Goal: Task Accomplishment & Management: Complete application form

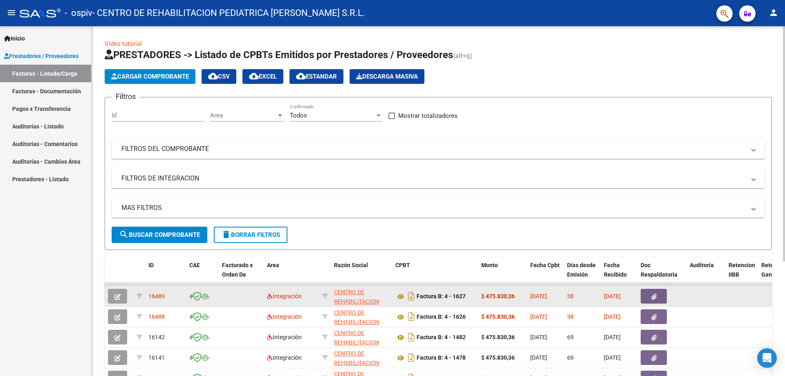
scroll to position [171, 0]
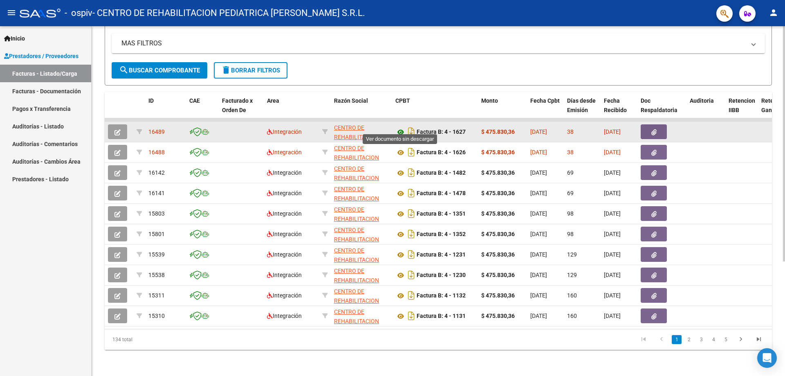
click at [400, 127] on icon at bounding box center [401, 132] width 11 height 10
click at [654, 129] on icon "button" at bounding box center [654, 132] width 5 height 6
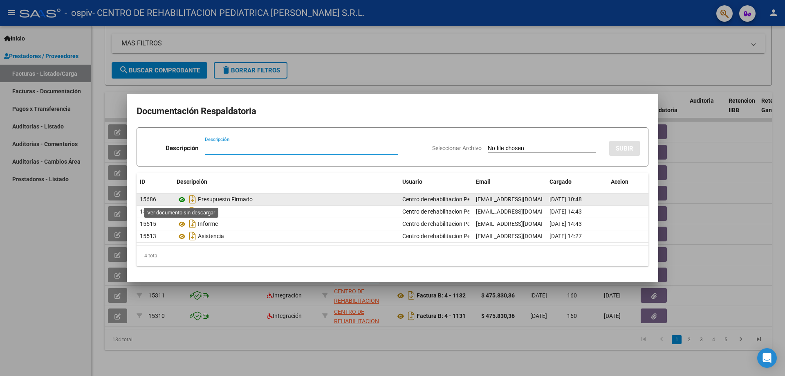
click at [180, 198] on icon at bounding box center [182, 200] width 11 height 10
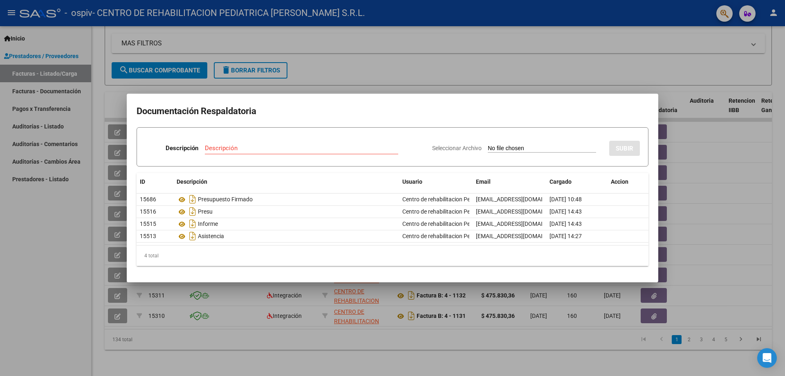
click at [749, 108] on div at bounding box center [392, 188] width 785 height 376
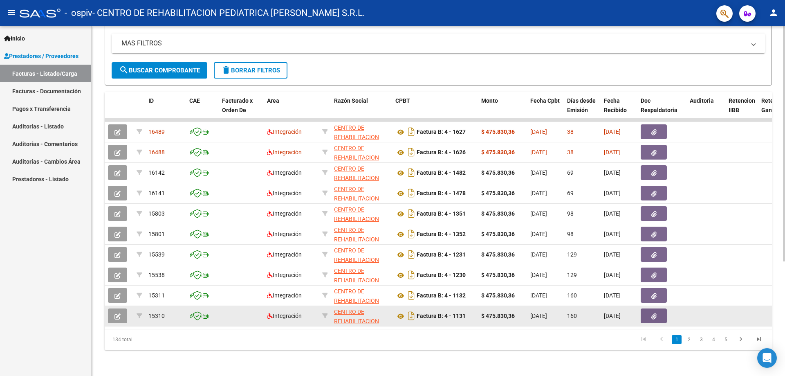
click at [645, 312] on button "button" at bounding box center [654, 315] width 26 height 15
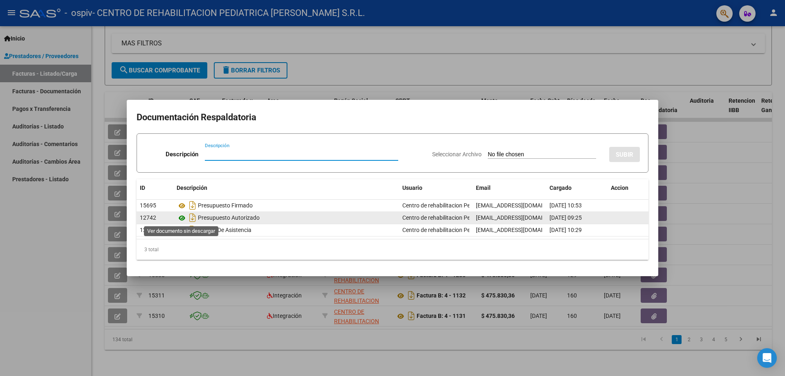
click at [182, 216] on icon at bounding box center [182, 218] width 11 height 10
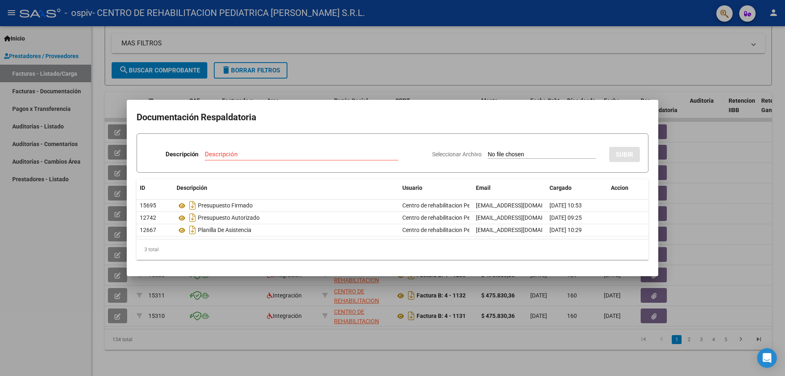
click at [681, 147] on div at bounding box center [392, 188] width 785 height 376
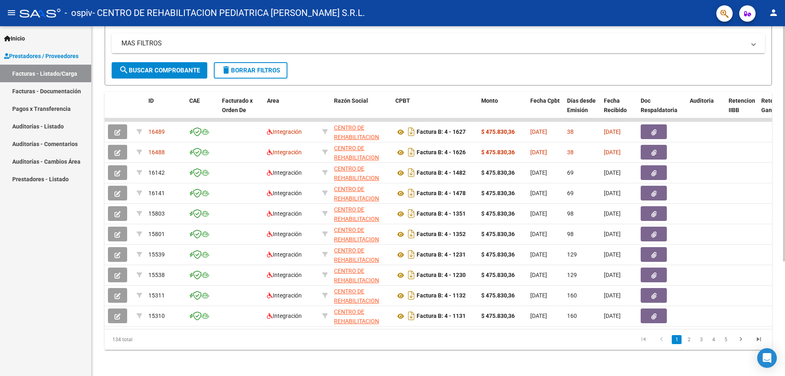
scroll to position [0, 0]
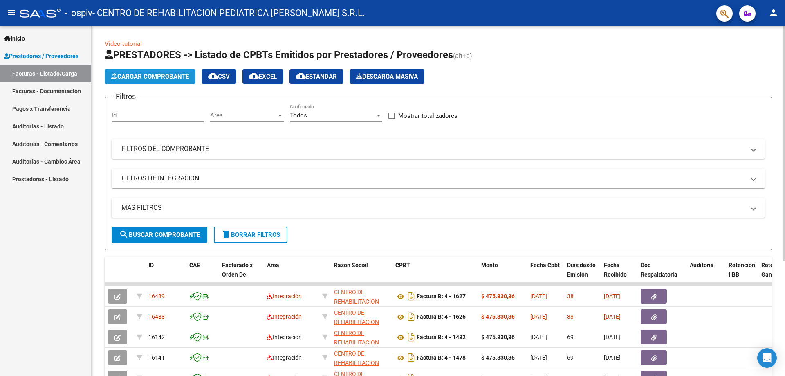
click at [168, 75] on span "Cargar Comprobante" at bounding box center [150, 76] width 78 height 7
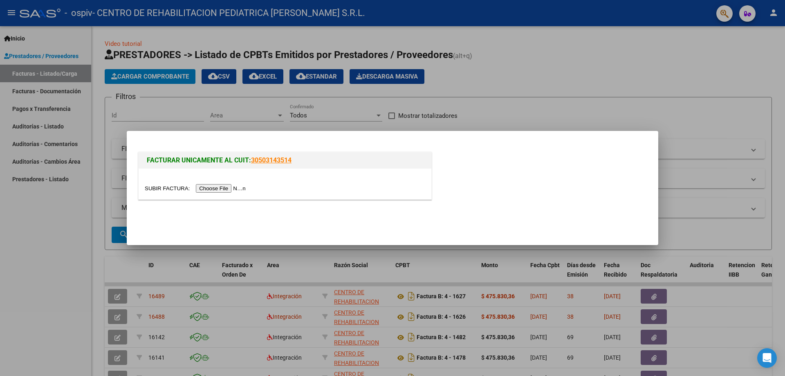
click at [229, 187] on input "file" at bounding box center [196, 188] width 103 height 9
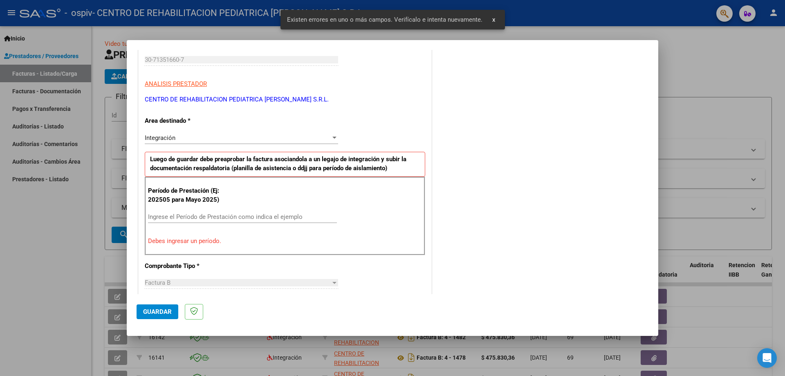
scroll to position [147, 0]
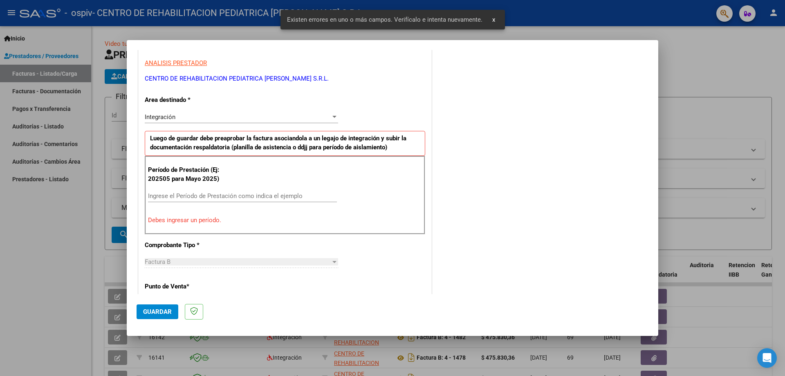
click at [203, 200] on div "Ingrese el Período de Prestación como indica el ejemplo" at bounding box center [242, 196] width 189 height 12
click at [206, 194] on input "Ingrese el Período de Prestación como indica el ejemplo" at bounding box center [242, 195] width 189 height 7
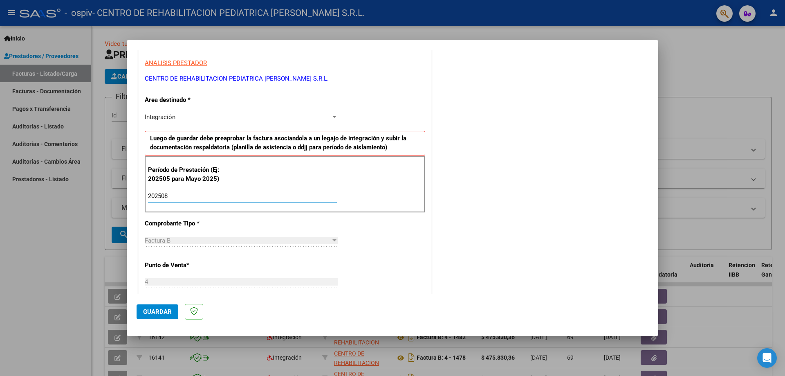
type input "202508"
click at [321, 181] on div "Período de Prestación (Ej: 202505 para Mayo 2025) 202508 Ingrese el Período de …" at bounding box center [285, 184] width 281 height 57
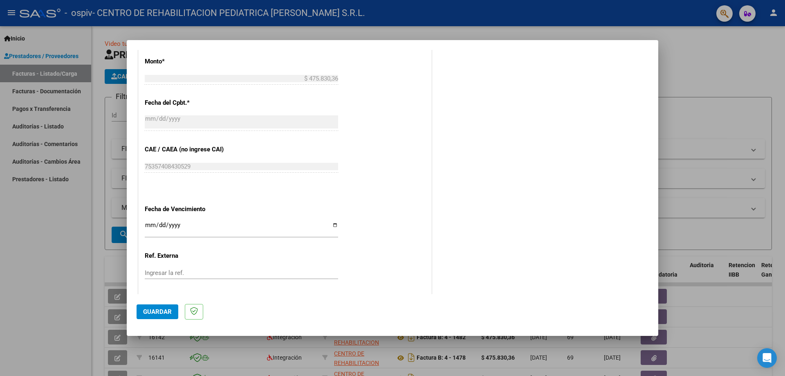
scroll to position [476, 0]
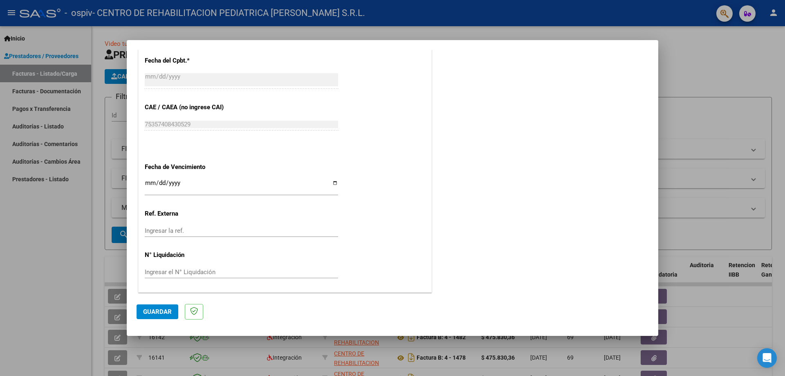
click at [331, 183] on input "Ingresar la fecha" at bounding box center [241, 186] width 193 height 13
click at [333, 185] on input "Ingresar la fecha" at bounding box center [241, 186] width 193 height 13
type input "[DATE]"
click at [150, 311] on span "Guardar" at bounding box center [157, 311] width 29 height 7
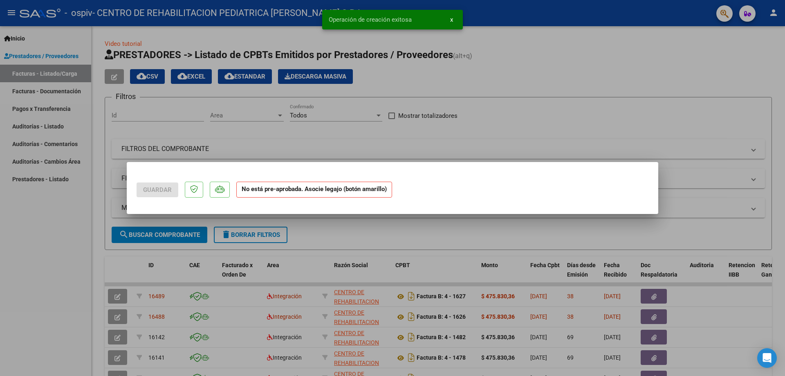
scroll to position [0, 0]
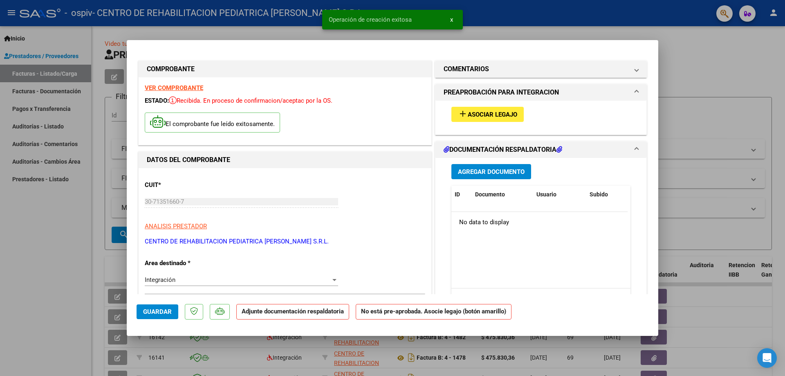
click at [502, 115] on span "Asociar Legajo" at bounding box center [492, 114] width 49 height 7
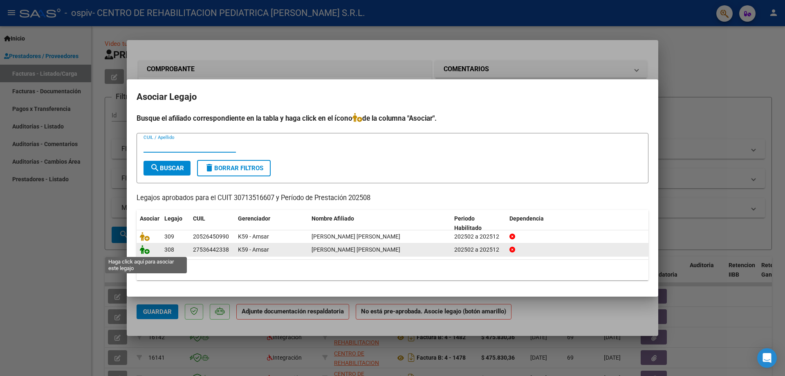
click at [145, 251] on icon at bounding box center [145, 249] width 10 height 9
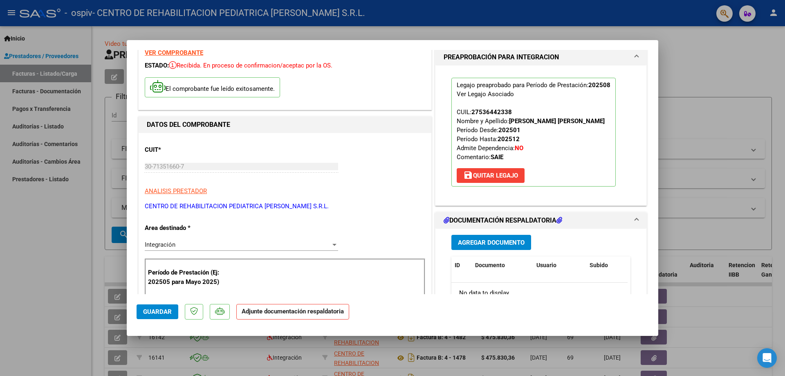
scroll to position [82, 0]
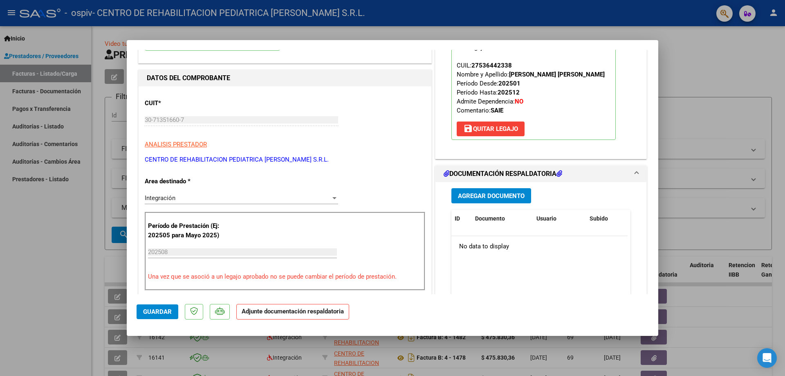
click at [479, 191] on button "Agregar Documento" at bounding box center [492, 195] width 80 height 15
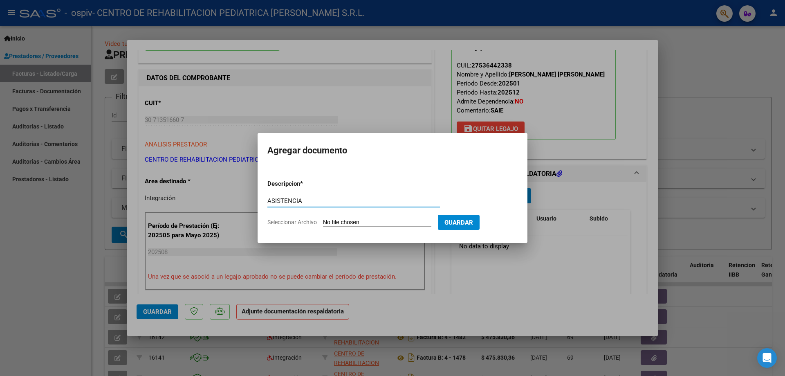
type input "ASISTENCIA"
click at [371, 221] on input "Seleccionar Archivo" at bounding box center [377, 223] width 108 height 8
type input "C:\fakepath\202507160932.pdf.pdf"
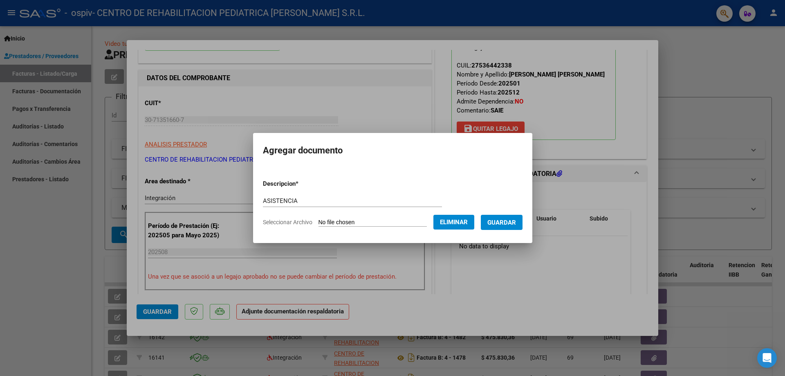
click at [516, 227] on button "Guardar" at bounding box center [502, 222] width 42 height 15
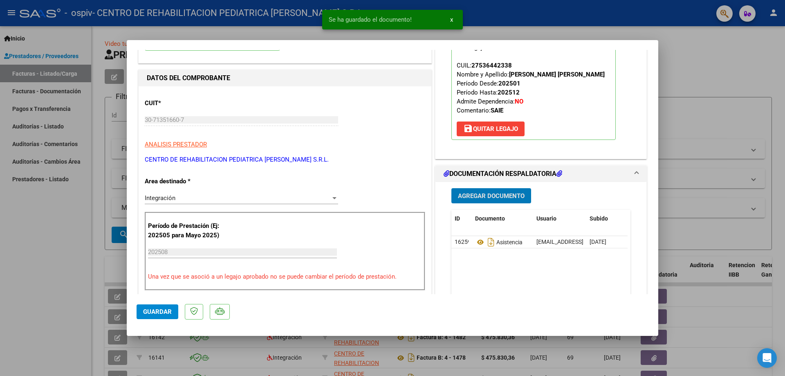
click at [497, 198] on span "Agregar Documento" at bounding box center [491, 195] width 67 height 7
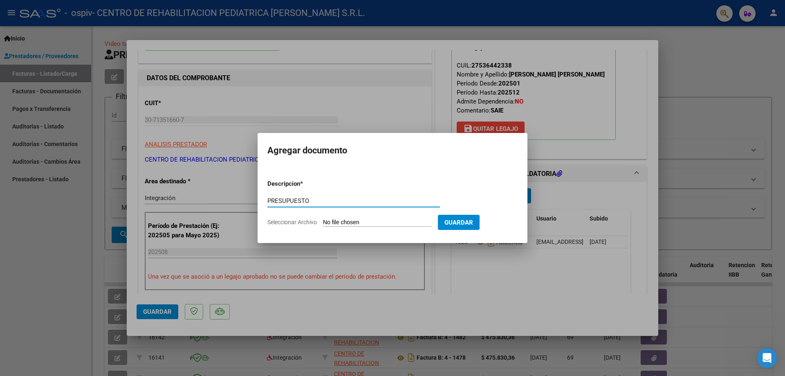
type input "PRESUPUESTO"
click at [405, 220] on input "Seleccionar Archivo" at bounding box center [377, 223] width 108 height 8
click at [377, 219] on input "Seleccionar Archivo" at bounding box center [377, 223] width 108 height 8
type input "C:\fakepath\53644233_ROMANO_OCAÑA_AUTORIZ_SAIE_2.pdf"
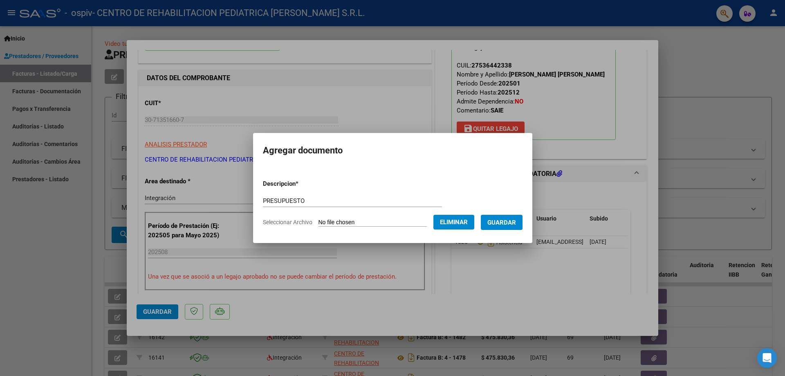
click at [512, 223] on span "Guardar" at bounding box center [502, 222] width 29 height 7
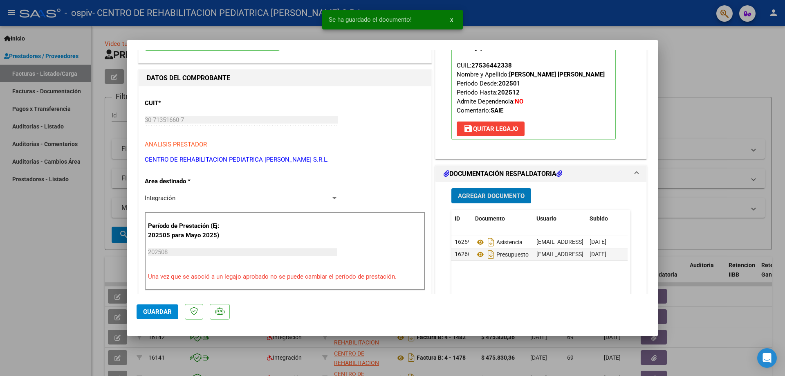
click at [154, 313] on span "Guardar" at bounding box center [157, 311] width 29 height 7
click at [153, 313] on span "Guardar" at bounding box center [157, 311] width 29 height 7
click at [704, 70] on div at bounding box center [392, 188] width 785 height 376
type input "$ 0,00"
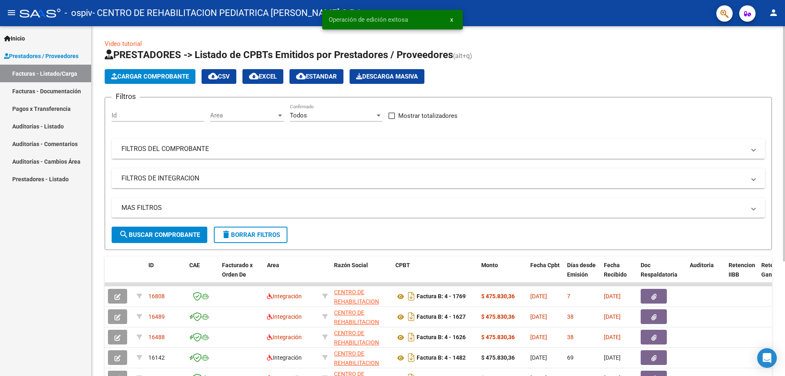
scroll to position [41, 0]
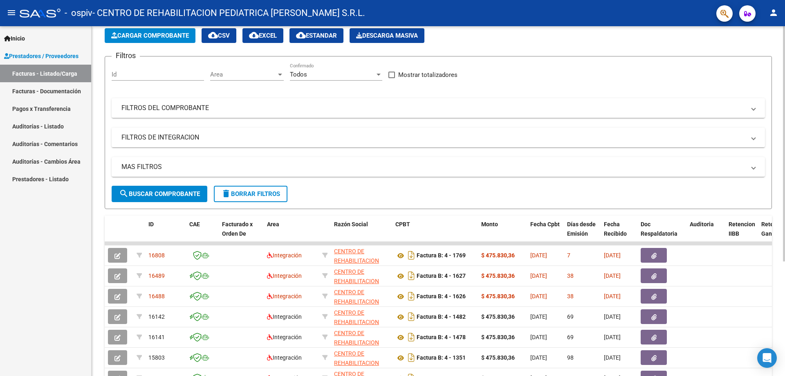
click at [162, 34] on span "Cargar Comprobante" at bounding box center [150, 35] width 78 height 7
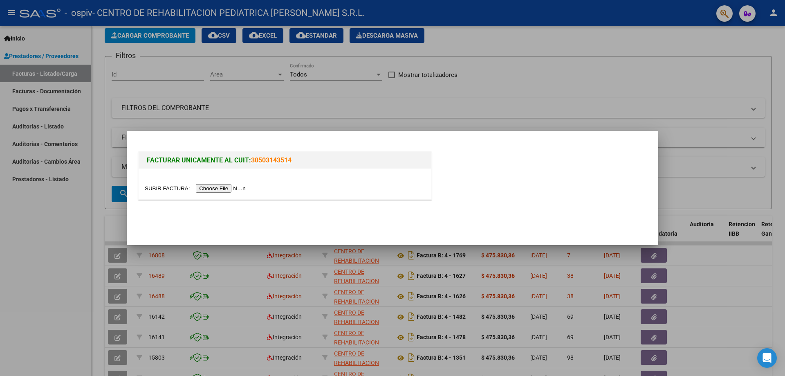
click at [243, 188] on input "file" at bounding box center [196, 188] width 103 height 9
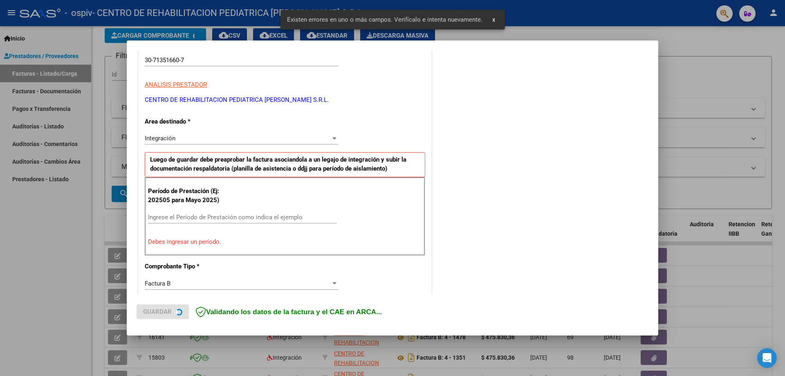
scroll to position [175, 0]
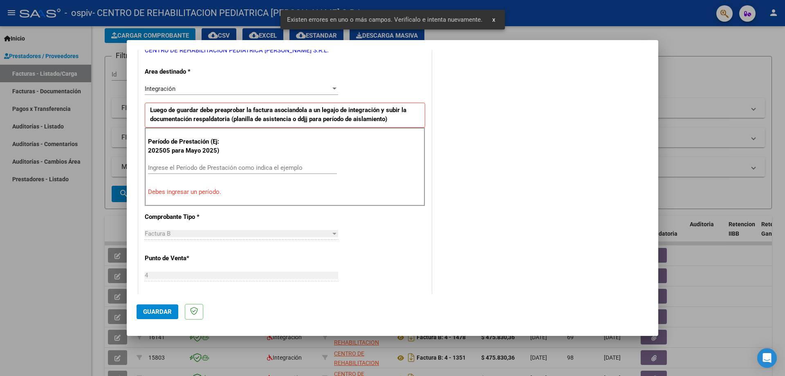
click at [196, 163] on div "Ingrese el Período de Prestación como indica el ejemplo" at bounding box center [242, 168] width 189 height 12
click at [195, 170] on input "Ingrese el Período de Prestación como indica el ejemplo" at bounding box center [242, 167] width 189 height 7
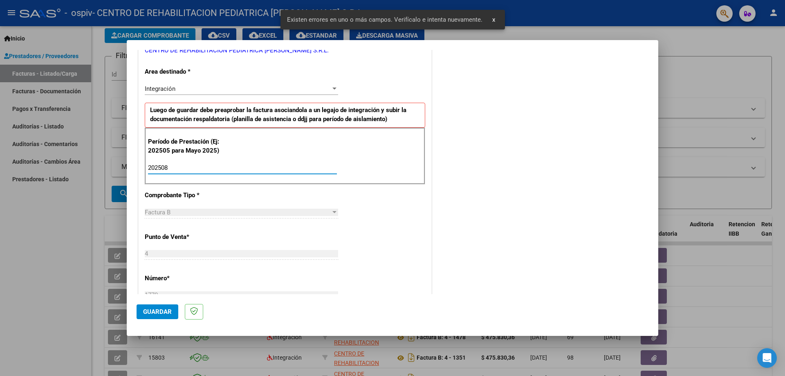
type input "202508"
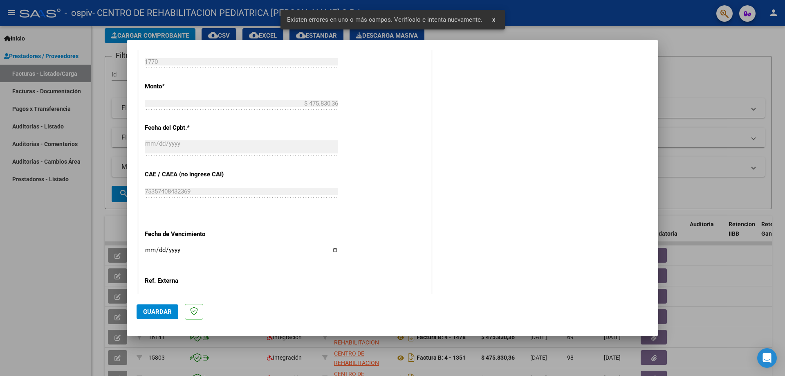
scroll to position [421, 0]
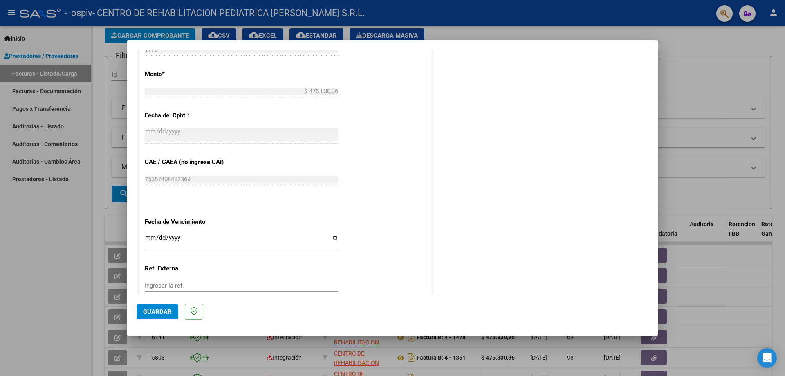
click at [336, 240] on input "Ingresar la fecha" at bounding box center [241, 240] width 193 height 13
type input "[DATE]"
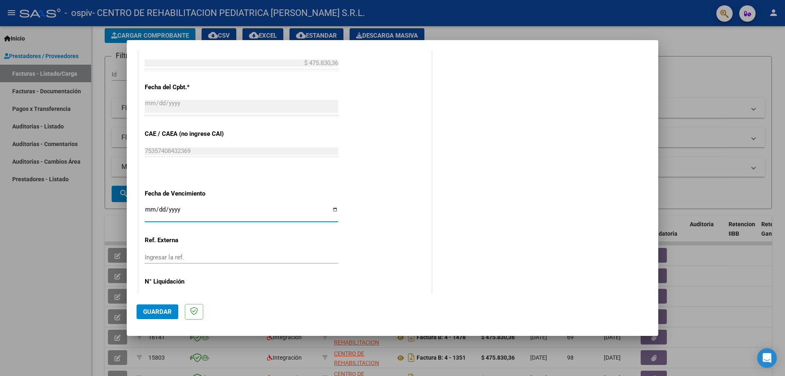
scroll to position [476, 0]
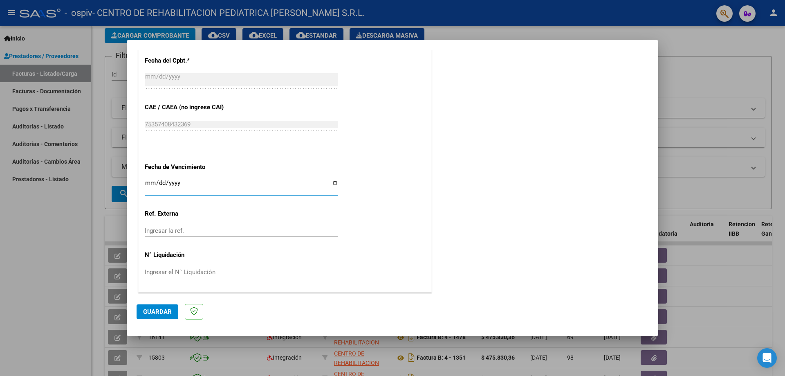
click at [147, 307] on button "Guardar" at bounding box center [158, 311] width 42 height 15
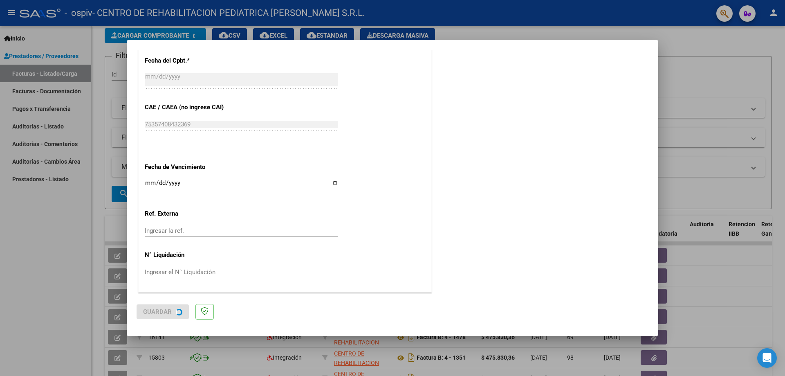
scroll to position [0, 0]
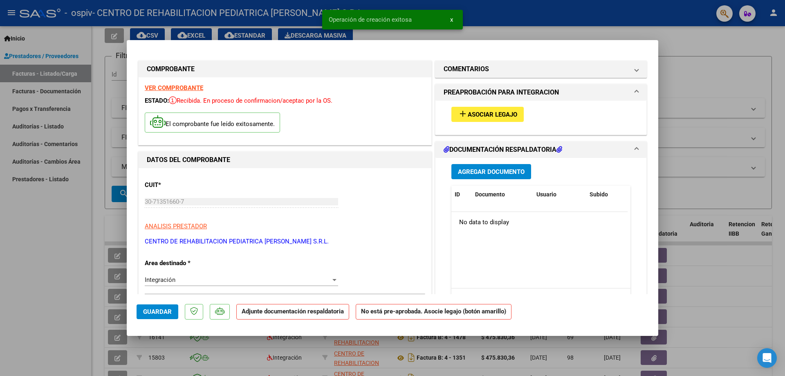
click at [509, 111] on span "Asociar Legajo" at bounding box center [492, 114] width 49 height 7
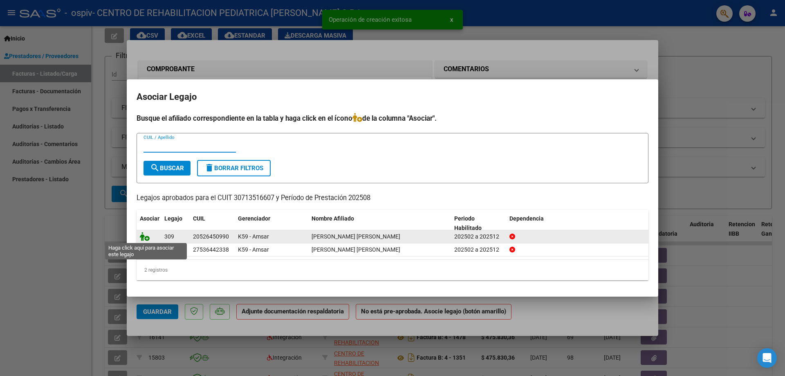
click at [144, 235] on icon at bounding box center [145, 236] width 10 height 9
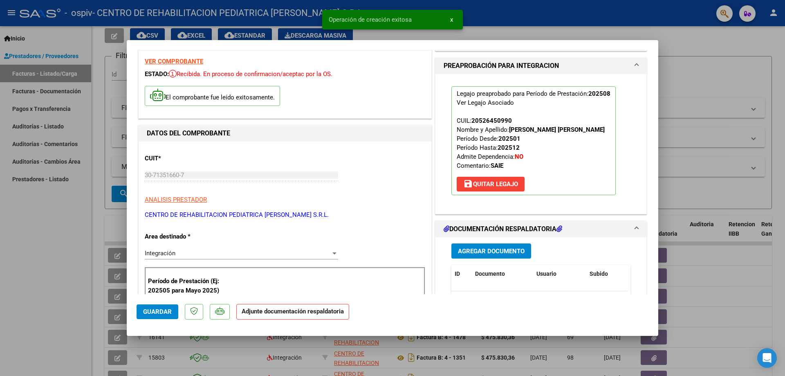
scroll to position [41, 0]
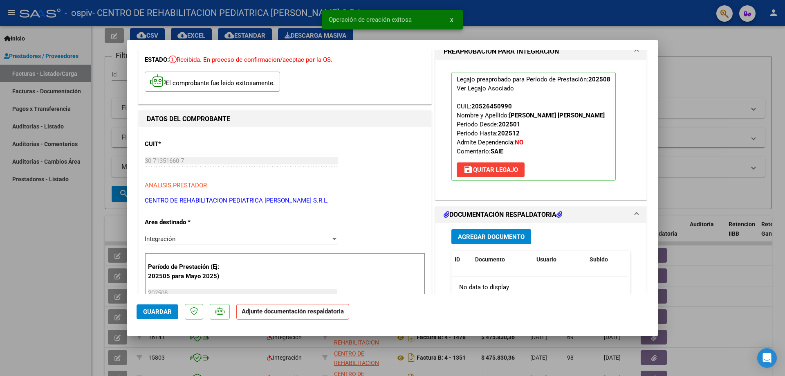
click at [505, 240] on span "Agregar Documento" at bounding box center [491, 236] width 67 height 7
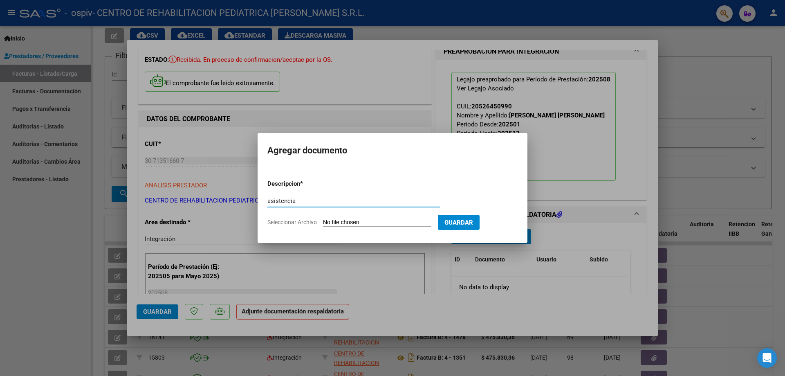
type input "asistencia"
click at [347, 221] on input "Seleccionar Archivo" at bounding box center [377, 223] width 108 height 8
type input "C:\fakepath\202507160935.pdf.pdf"
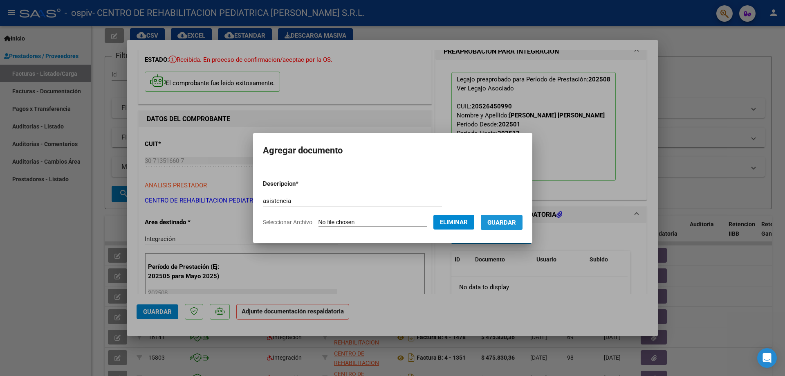
click at [515, 223] on span "Guardar" at bounding box center [502, 222] width 29 height 7
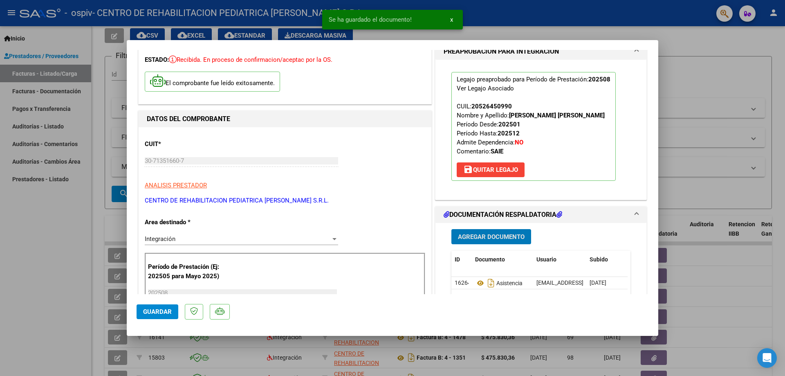
click at [507, 239] on span "Agregar Documento" at bounding box center [491, 236] width 67 height 7
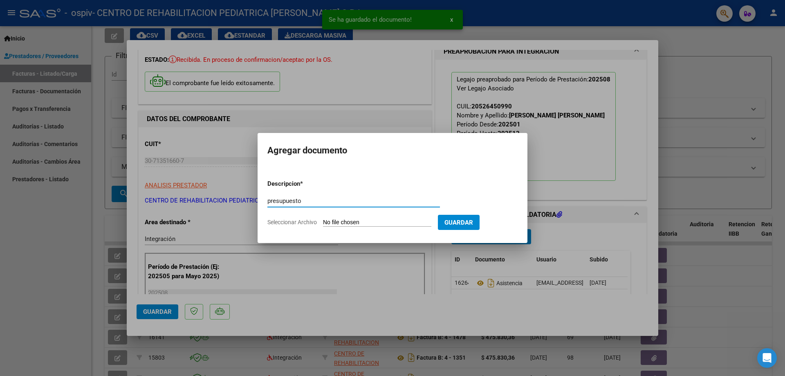
type input "presupuesto"
click at [404, 223] on input "Seleccionar Archivo" at bounding box center [377, 223] width 108 height 8
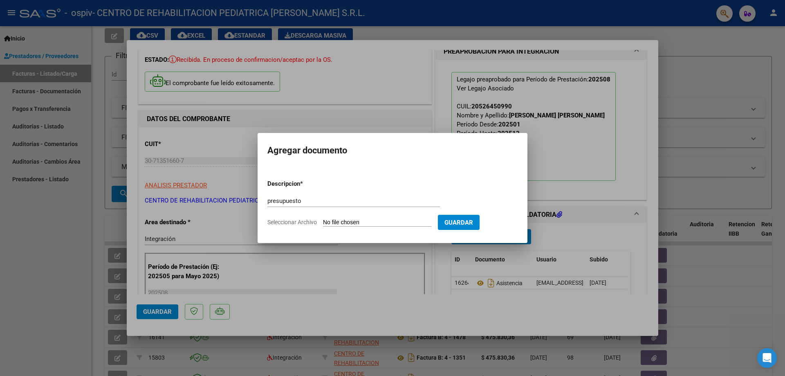
type input "C:\fakepath\52645099_ROMANO_OCAÑA_AUTORIZ_SAIE_2.pdf"
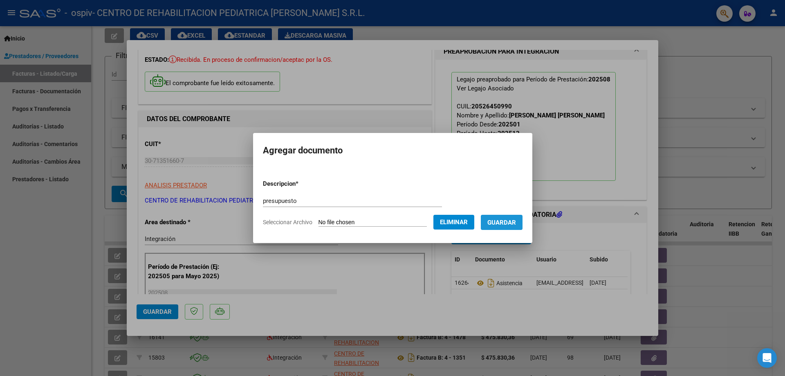
click at [507, 225] on span "Guardar" at bounding box center [502, 222] width 29 height 7
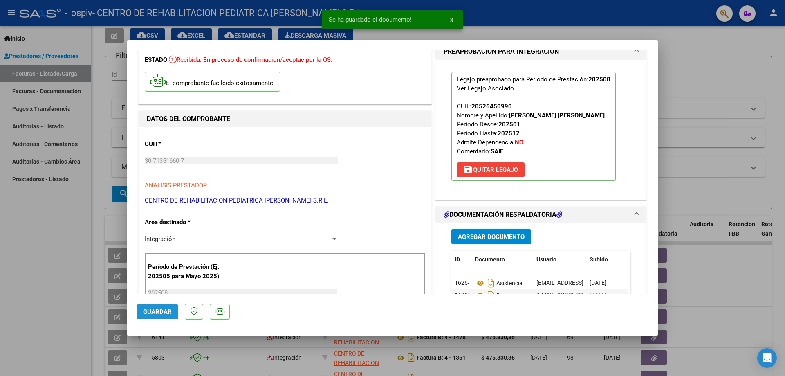
click at [158, 312] on span "Guardar" at bounding box center [157, 311] width 29 height 7
click at [689, 53] on div at bounding box center [392, 188] width 785 height 376
type input "$ 0,00"
